Goal: Information Seeking & Learning: Learn about a topic

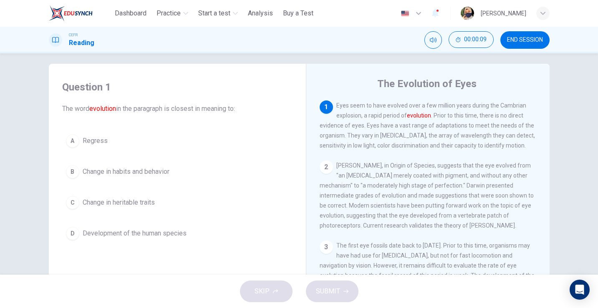
scroll to position [8, 0]
click at [161, 231] on span "Development of the human species" at bounding box center [135, 232] width 104 height 10
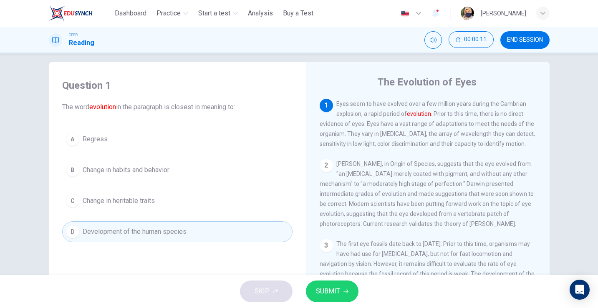
click at [336, 291] on span "SUBMIT" at bounding box center [328, 292] width 24 height 12
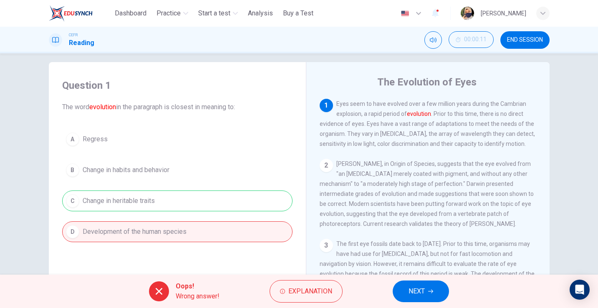
click at [424, 292] on span "NEXT" at bounding box center [417, 292] width 16 height 12
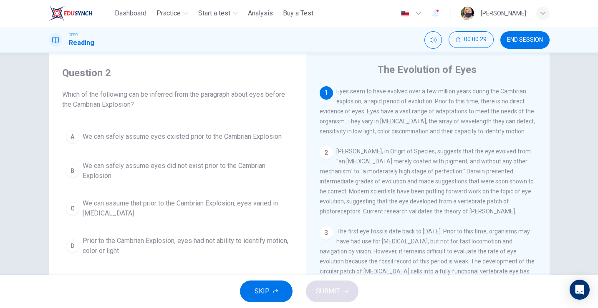
scroll to position [21, 0]
click at [147, 207] on span "We can assume that prior to the Cambrian Explosion, eyes varied in [MEDICAL_DAT…" at bounding box center [186, 208] width 206 height 20
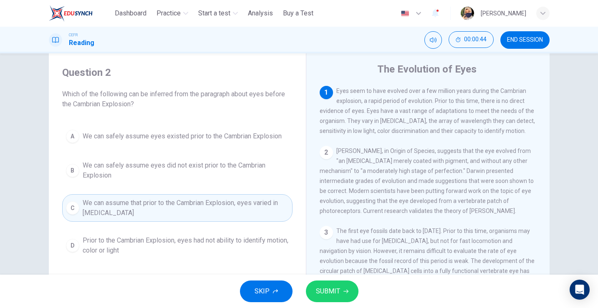
click at [326, 291] on span "SUBMIT" at bounding box center [328, 292] width 24 height 12
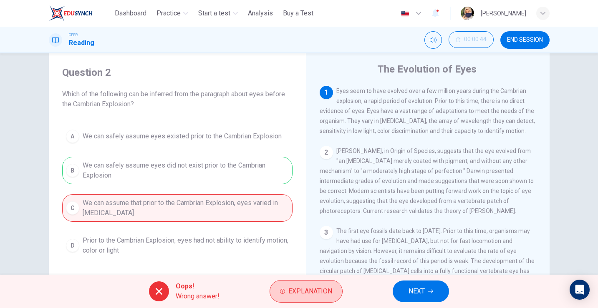
click at [320, 293] on span "Explanation" at bounding box center [310, 292] width 44 height 12
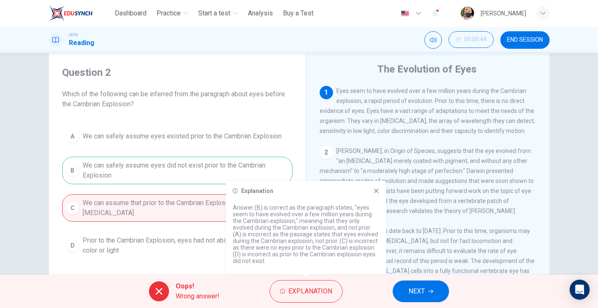
click at [416, 291] on span "NEXT" at bounding box center [417, 292] width 16 height 12
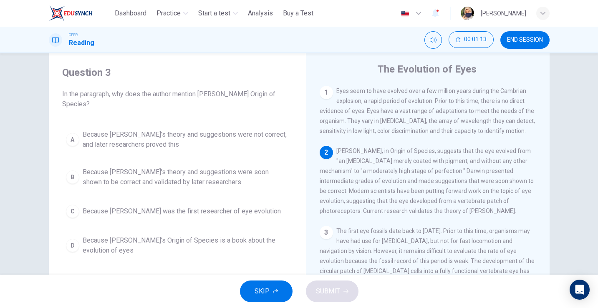
click at [256, 246] on span "Because [PERSON_NAME]'s Origin of Species is a book about the evolution of eyes" at bounding box center [186, 246] width 206 height 20
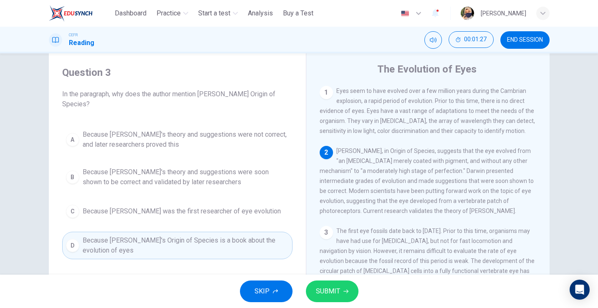
click at [246, 138] on span "Because [PERSON_NAME]'s theory and suggestions were not correct, and later rese…" at bounding box center [186, 140] width 206 height 20
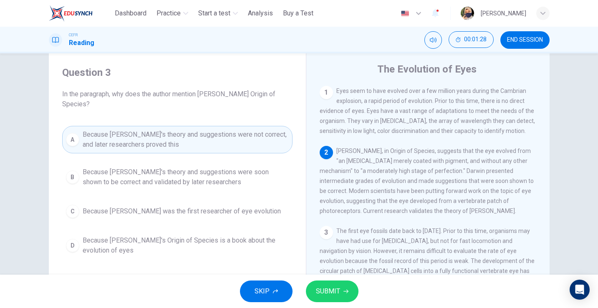
click at [339, 291] on span "SUBMIT" at bounding box center [328, 292] width 24 height 12
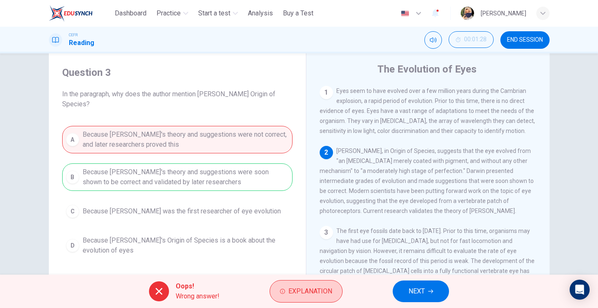
click at [324, 293] on span "Explanation" at bounding box center [310, 292] width 44 height 12
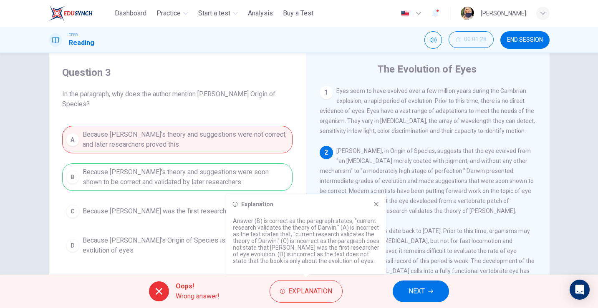
click at [414, 297] on span "NEXT" at bounding box center [417, 292] width 16 height 12
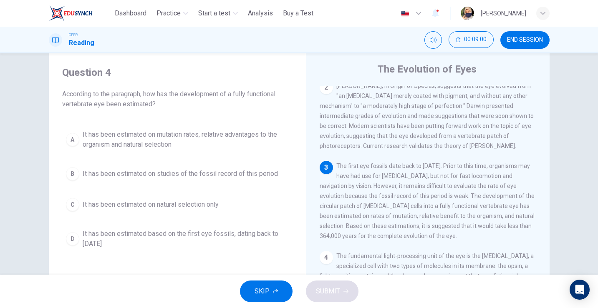
scroll to position [66, 0]
click at [126, 181] on button "B It has been estimated on studies of the fossil record of this period" at bounding box center [177, 174] width 230 height 21
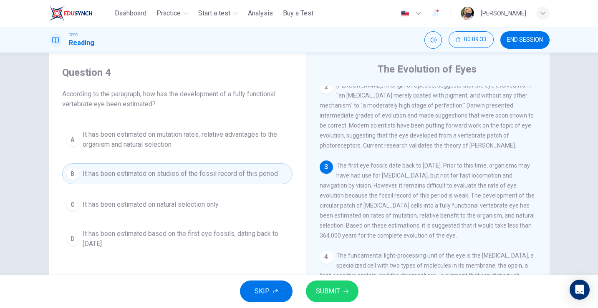
click at [329, 287] on span "SUBMIT" at bounding box center [328, 292] width 24 height 12
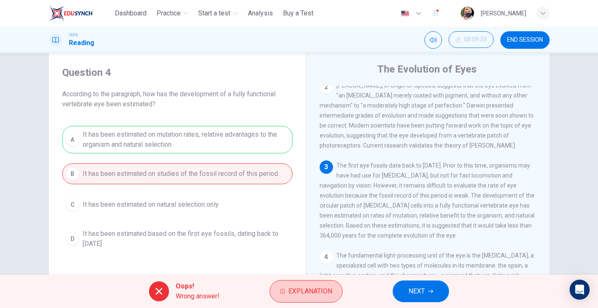
click at [313, 295] on span "Explanation" at bounding box center [310, 292] width 44 height 12
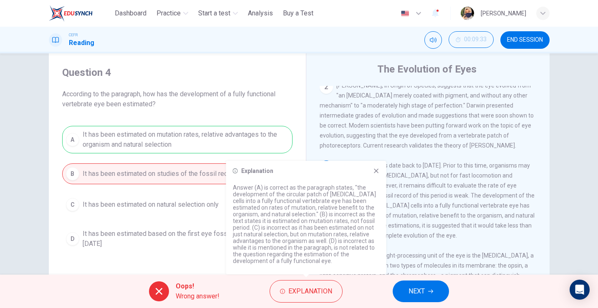
click at [289, 126] on div "Question 4 According to the paragraph, how has the development of a fully funct…" at bounding box center [178, 160] width 244 height 204
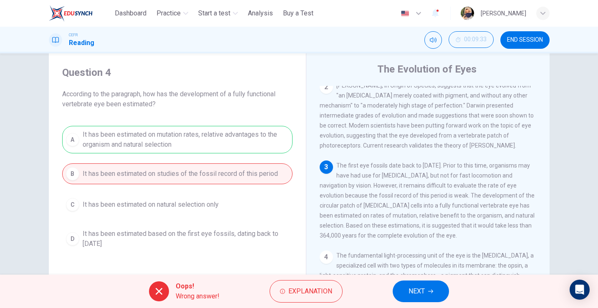
click at [426, 288] on button "NEXT" at bounding box center [421, 292] width 56 height 22
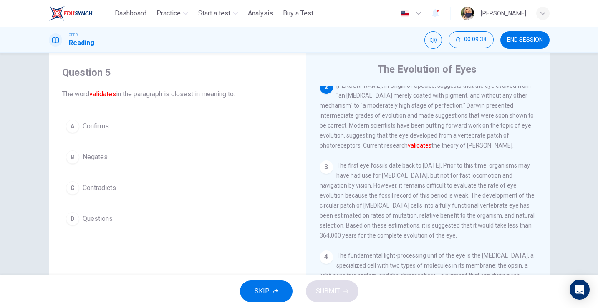
click at [109, 137] on div "A Confirms B Negates C Contradicts D Questions" at bounding box center [177, 173] width 230 height 114
click at [100, 131] on span "Confirms" at bounding box center [96, 126] width 26 height 10
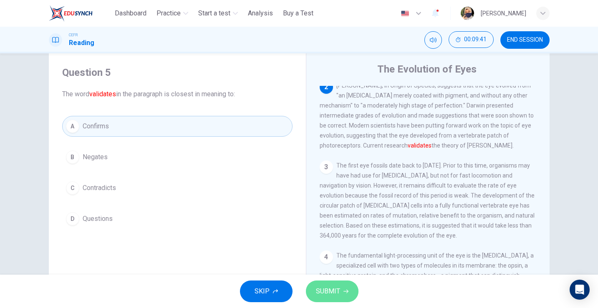
click at [334, 293] on span "SUBMIT" at bounding box center [328, 292] width 24 height 12
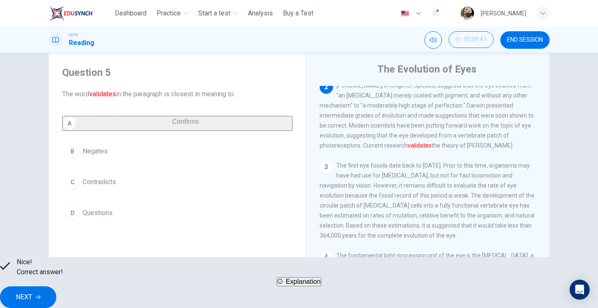
click at [32, 292] on span "NEXT" at bounding box center [24, 298] width 16 height 12
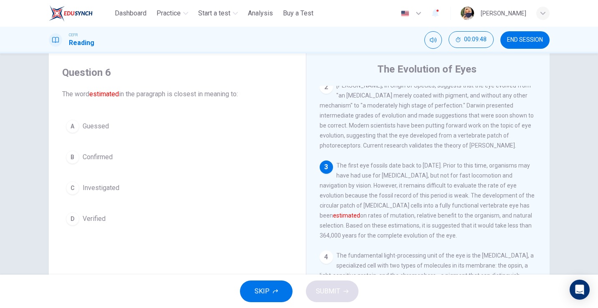
click at [91, 124] on span "Guessed" at bounding box center [96, 126] width 26 height 10
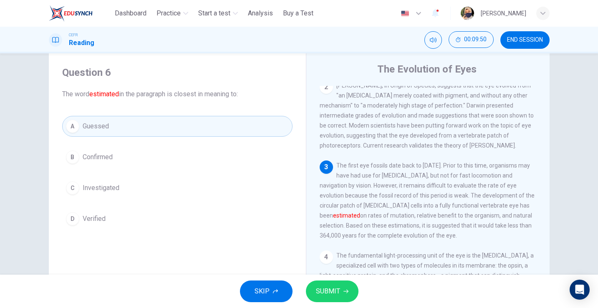
click at [330, 298] on button "SUBMIT" at bounding box center [332, 292] width 53 height 22
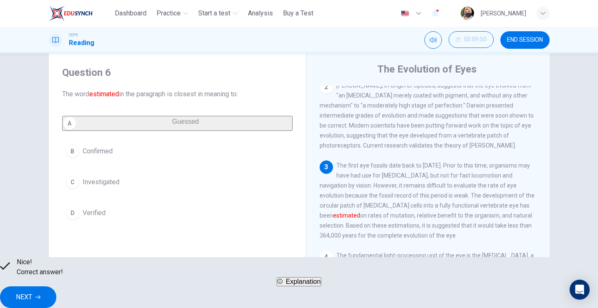
click at [32, 293] on span "NEXT" at bounding box center [24, 298] width 16 height 12
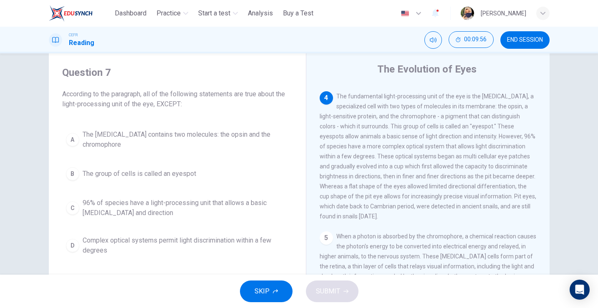
scroll to position [228, 0]
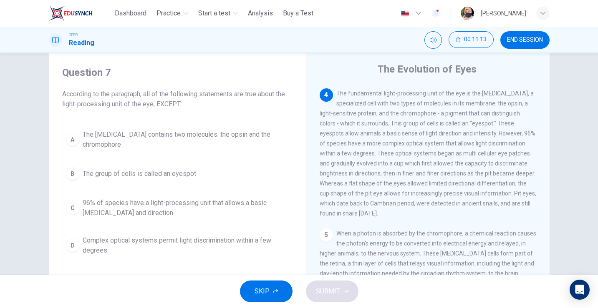
click at [253, 203] on span "96% of species have a light-processing unit that allows a basic [MEDICAL_DATA] …" at bounding box center [186, 208] width 206 height 20
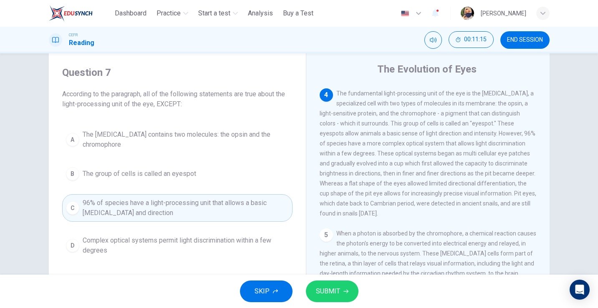
click at [334, 291] on span "SUBMIT" at bounding box center [328, 292] width 24 height 12
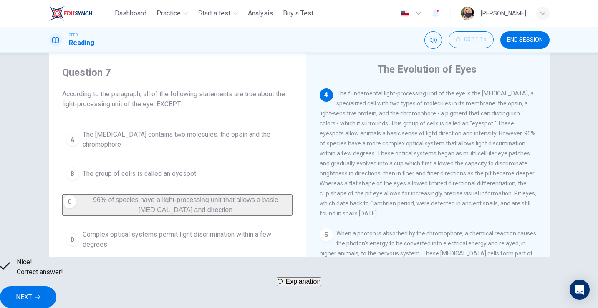
click at [32, 292] on span "NEXT" at bounding box center [24, 298] width 16 height 12
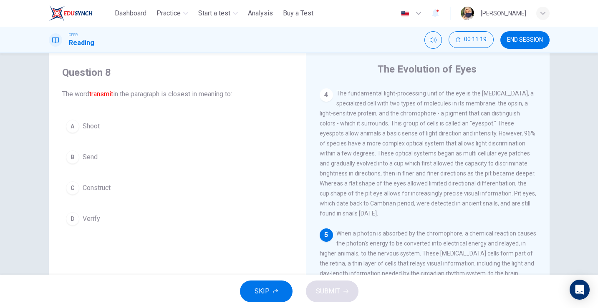
click at [87, 157] on span "Send" at bounding box center [90, 157] width 15 height 10
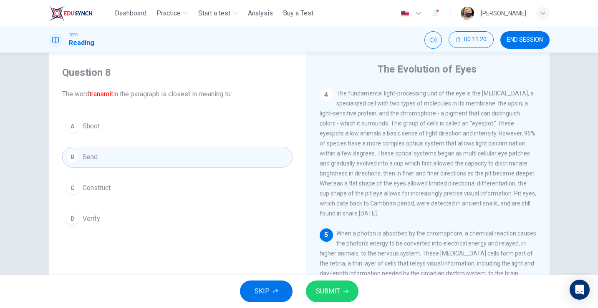
click at [332, 289] on span "SUBMIT" at bounding box center [328, 292] width 24 height 12
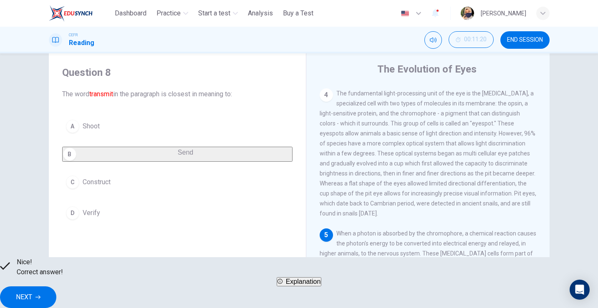
click at [32, 292] on span "NEXT" at bounding box center [24, 298] width 16 height 12
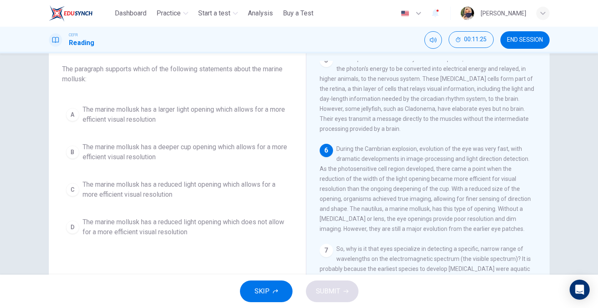
scroll to position [391, 0]
click at [515, 43] on span "END SESSION" at bounding box center [525, 40] width 36 height 7
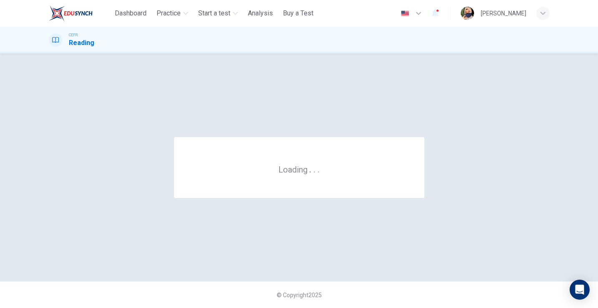
scroll to position [0, 0]
